Goal: Check status: Check status

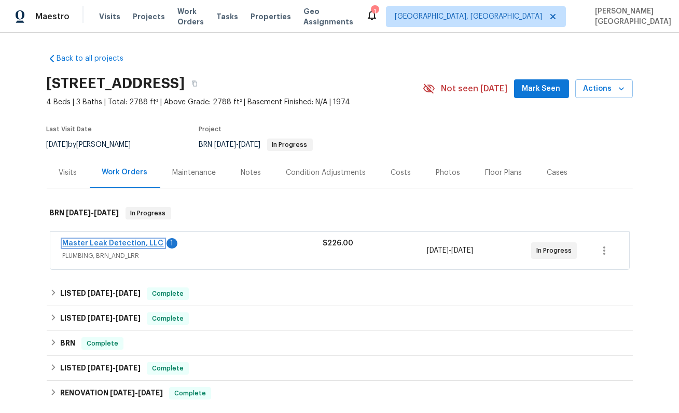
click at [116, 242] on link "Master Leak Detection, LLC" at bounding box center [113, 243] width 101 height 7
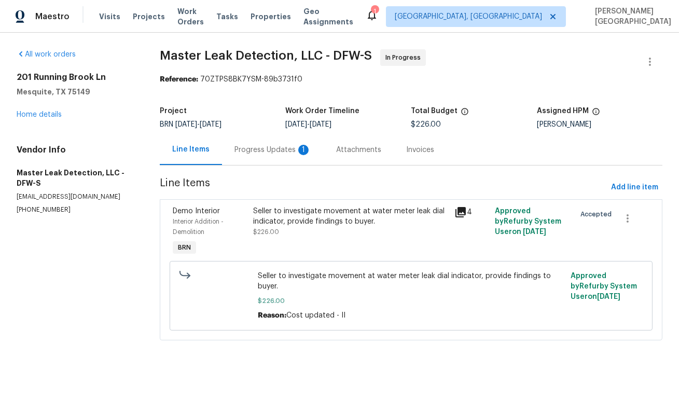
click at [257, 154] on div "Progress Updates 1" at bounding box center [272, 150] width 77 height 10
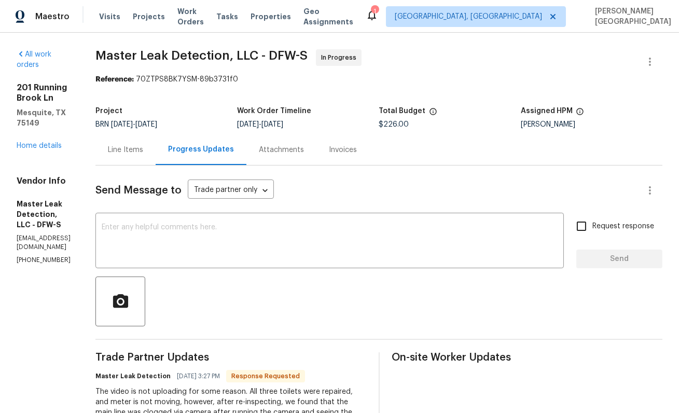
scroll to position [128, 0]
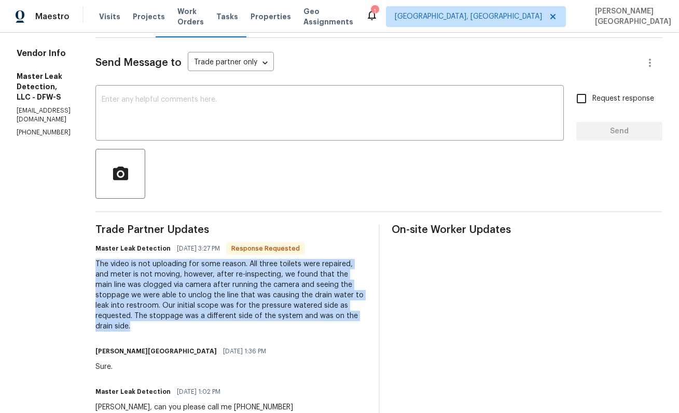
drag, startPoint x: 130, startPoint y: 265, endPoint x: 280, endPoint y: 324, distance: 160.7
copy div "The video is not uploading for some reason. All three toilets were repaired, an…"
